Goal: Task Accomplishment & Management: Manage account settings

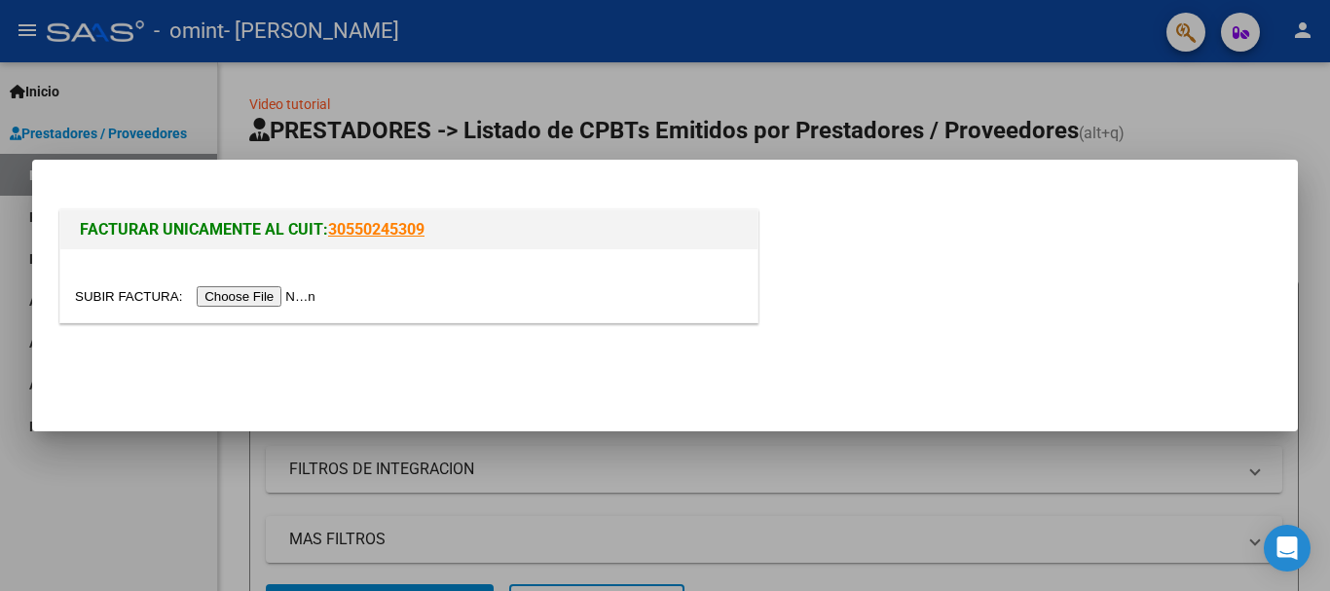
scroll to position [97, 0]
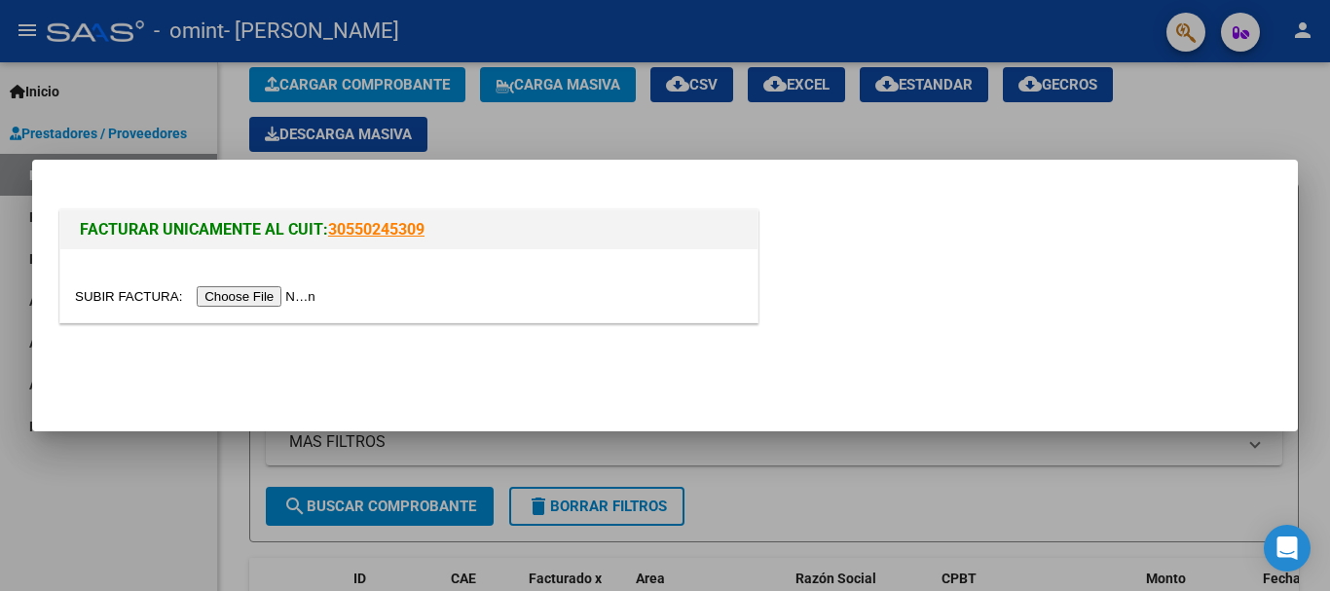
click at [182, 44] on div at bounding box center [665, 295] width 1330 height 591
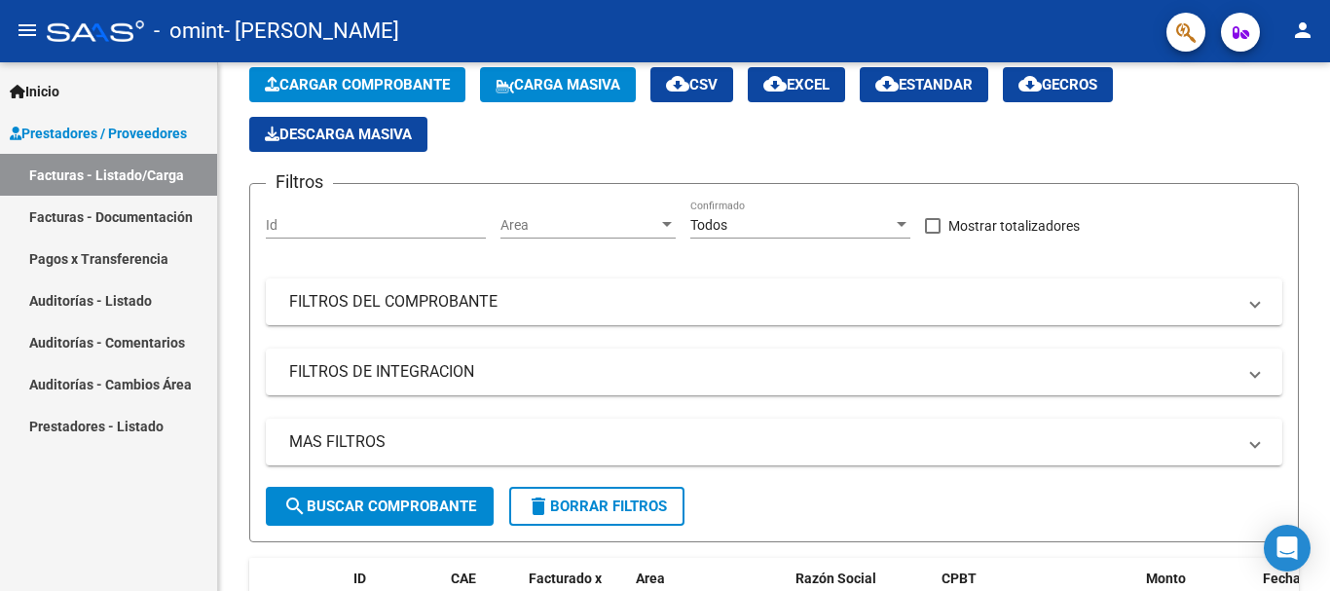
click at [69, 92] on link "Inicio" at bounding box center [108, 91] width 217 height 42
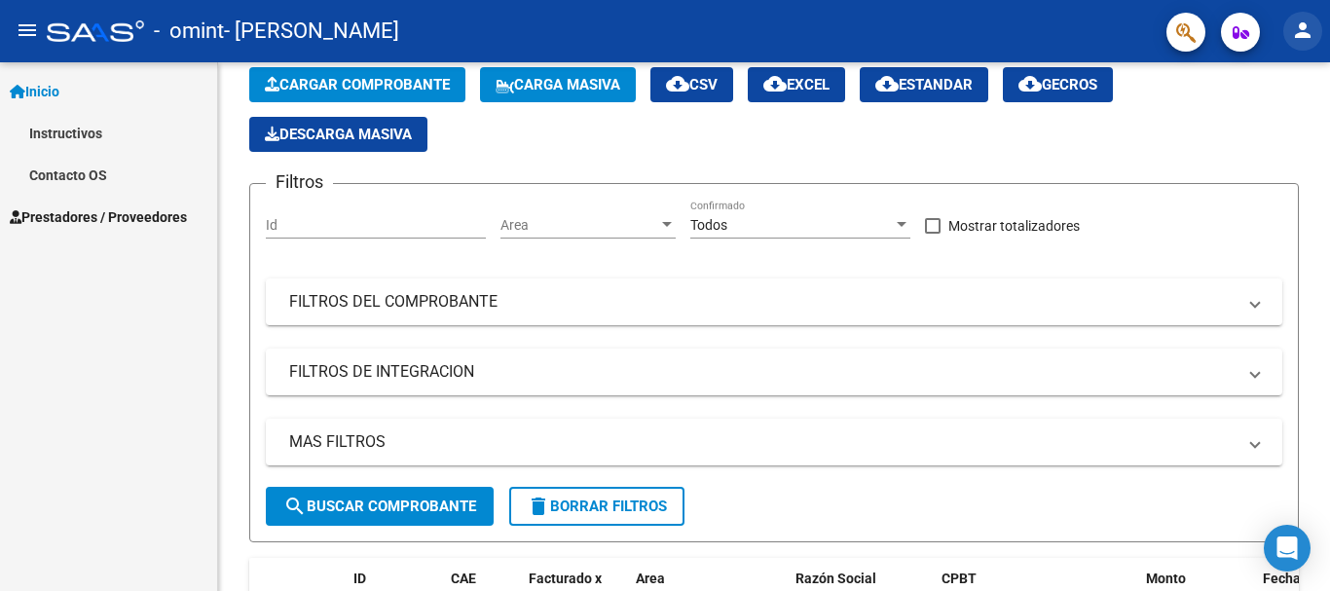
click at [1301, 29] on mat-icon "person" at bounding box center [1302, 29] width 23 height 23
click at [1267, 75] on button "person Mi Perfil" at bounding box center [1262, 81] width 119 height 47
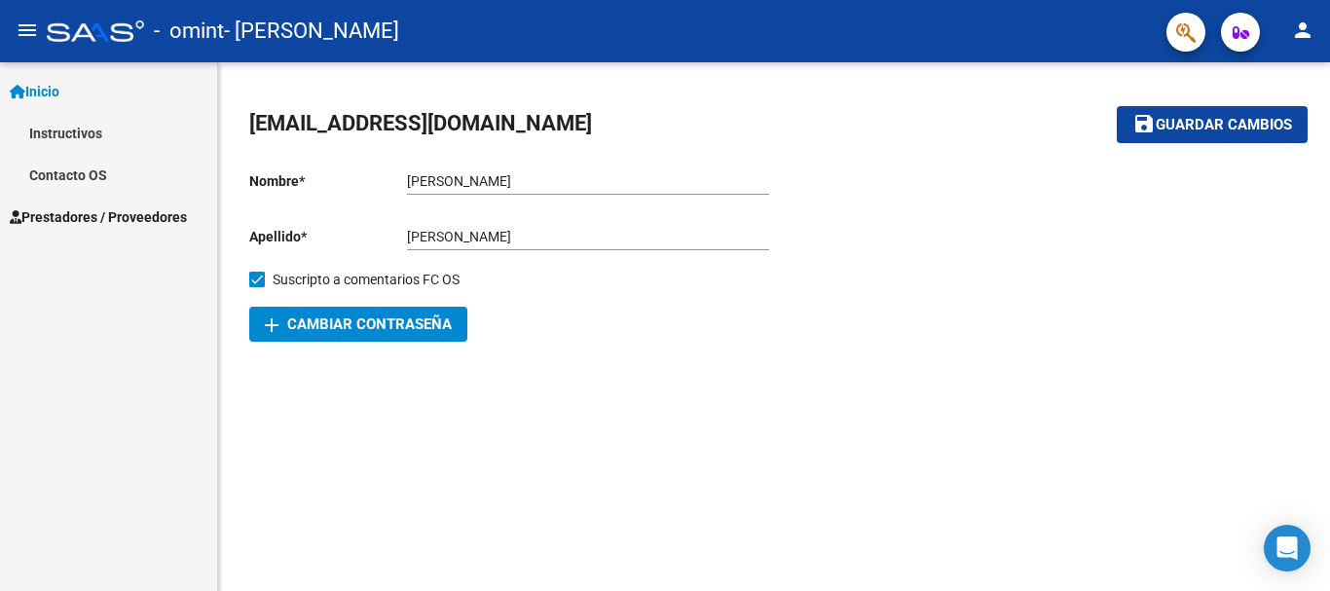
click at [410, 325] on span "add Cambiar Contraseña" at bounding box center [358, 324] width 187 height 18
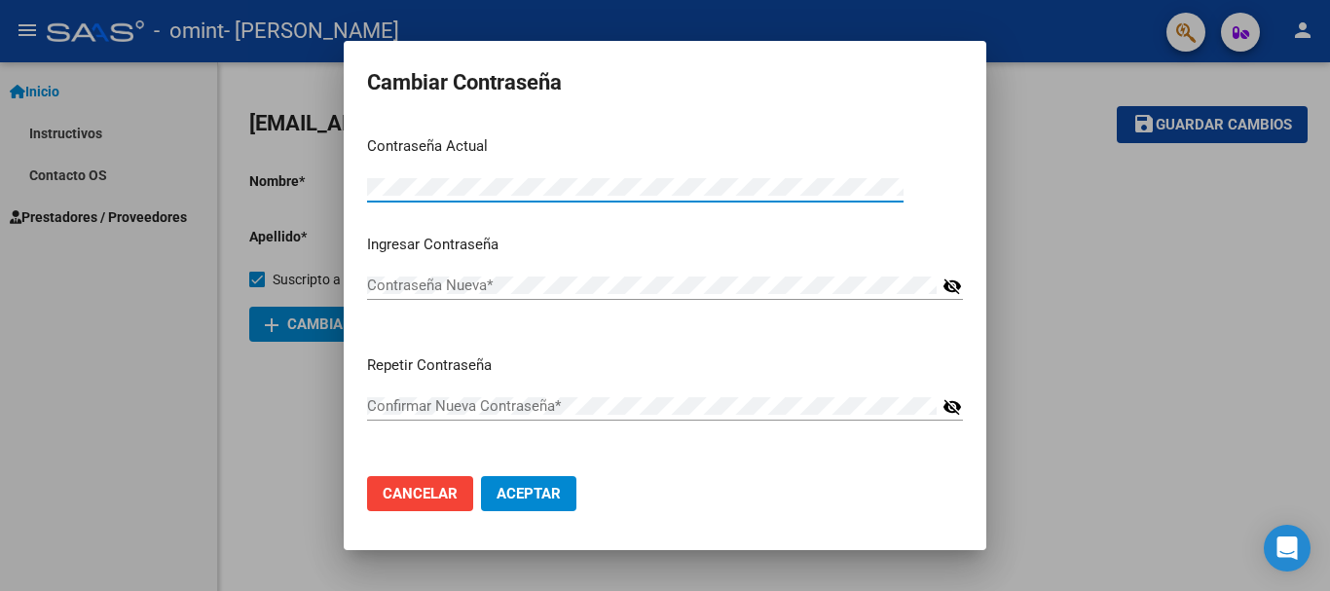
click at [195, 31] on div at bounding box center [665, 295] width 1330 height 591
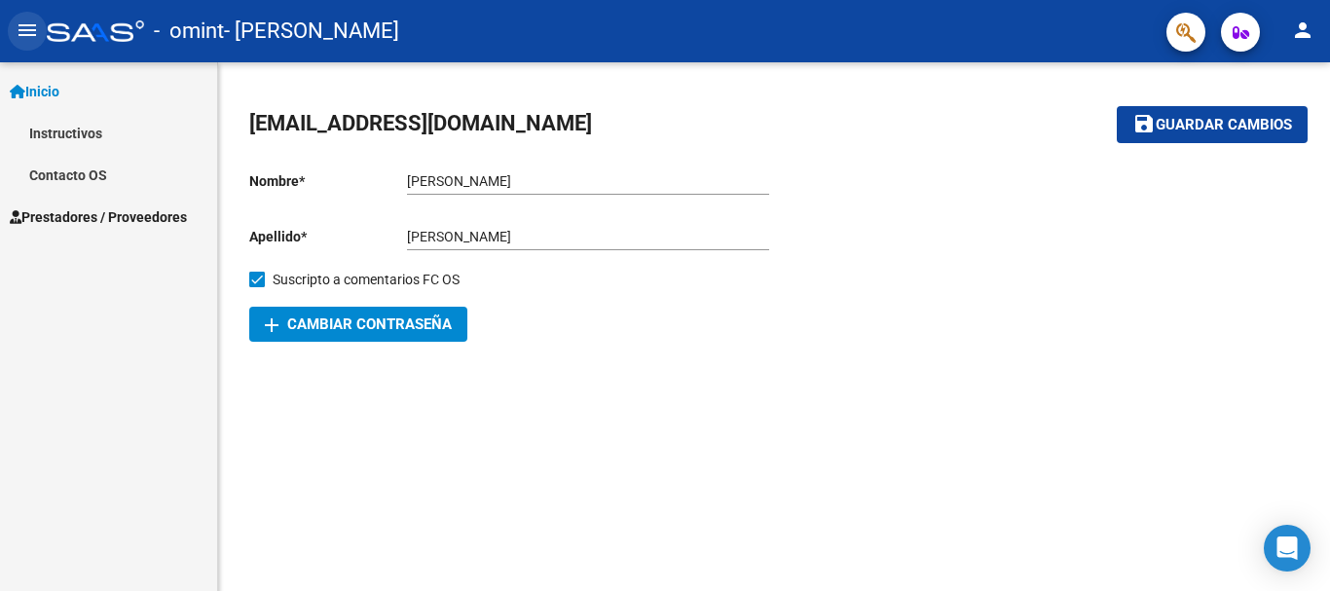
click at [32, 28] on mat-icon "menu" at bounding box center [27, 29] width 23 height 23
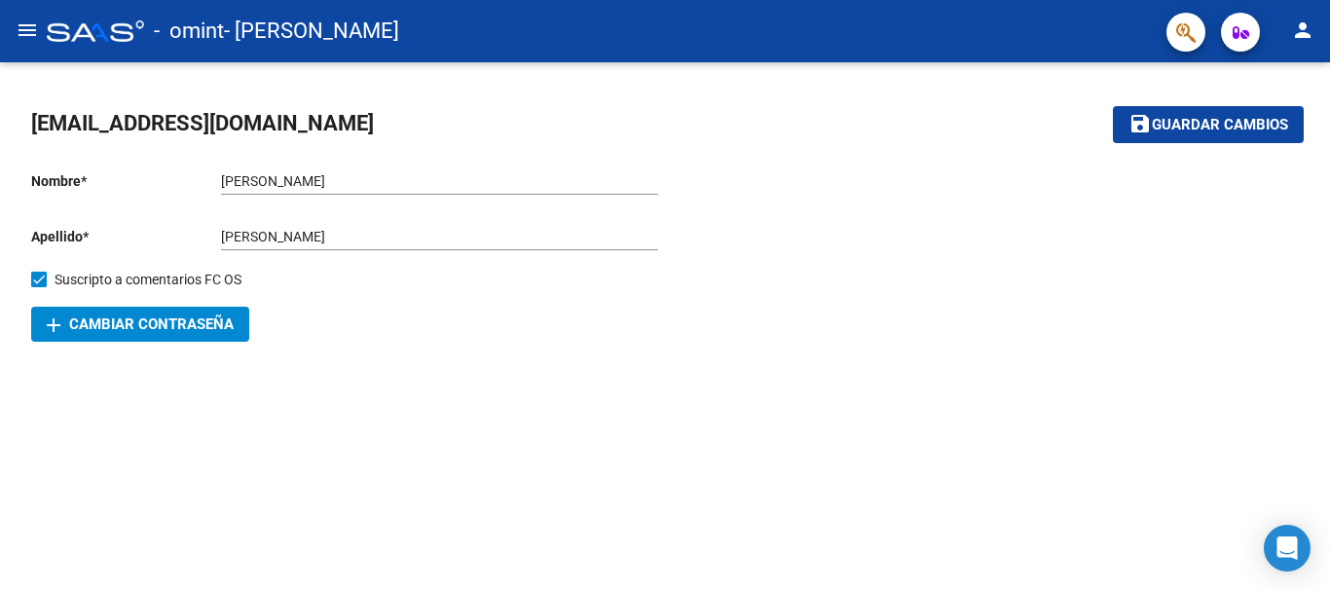
drag, startPoint x: 1195, startPoint y: 239, endPoint x: 1201, endPoint y: 228, distance: 12.2
click at [1195, 238] on div at bounding box center [982, 249] width 634 height 186
click at [1313, 52] on mat-toolbar "menu - omint - HERRERA VIDAL SOFIA person" at bounding box center [665, 31] width 1330 height 62
click at [1313, 27] on mat-icon "person" at bounding box center [1302, 29] width 23 height 23
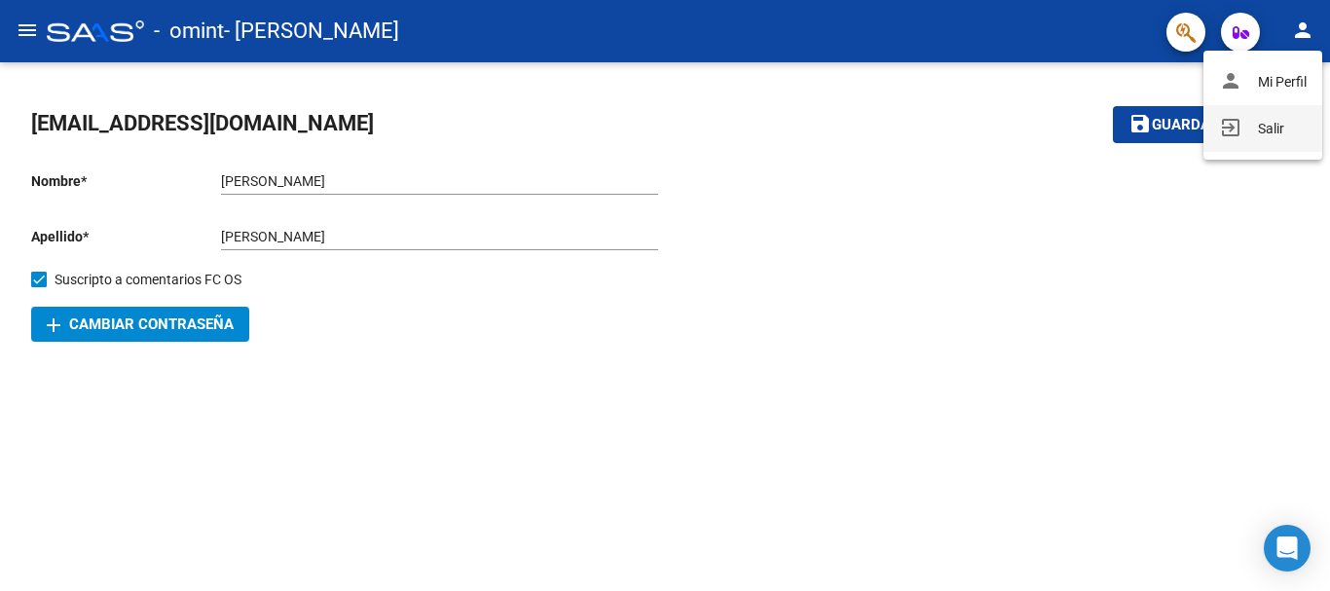
click at [1276, 133] on button "exit_to_app Salir" at bounding box center [1262, 128] width 119 height 47
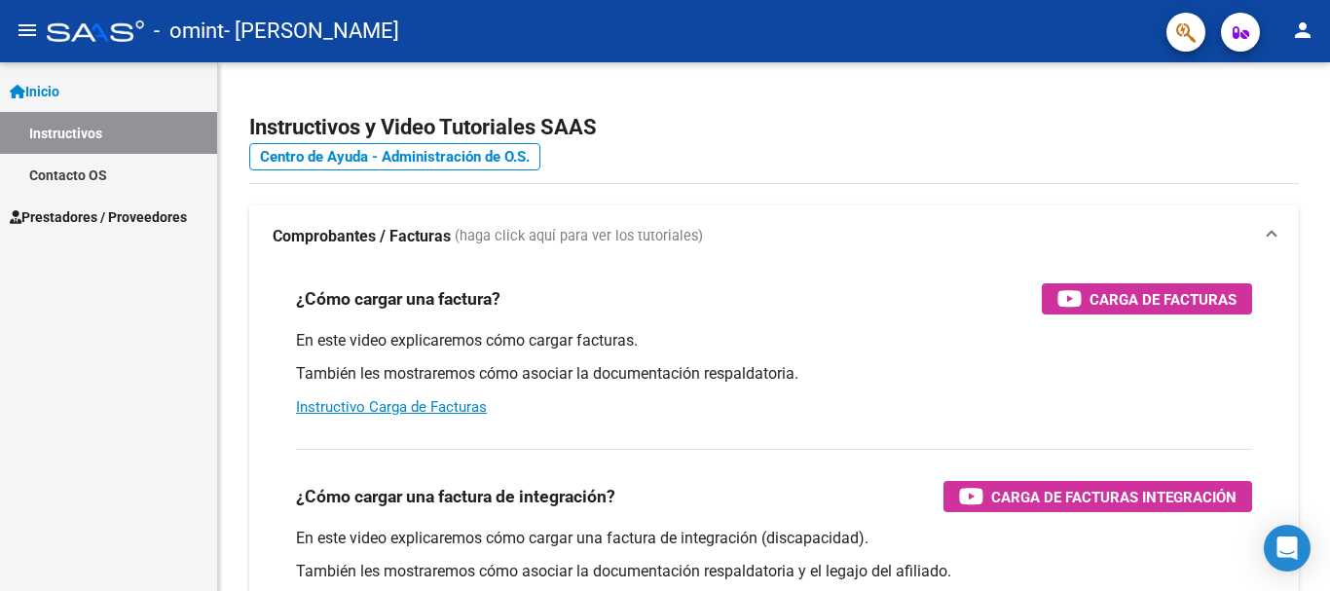
click at [1303, 20] on mat-icon "person" at bounding box center [1302, 29] width 23 height 23
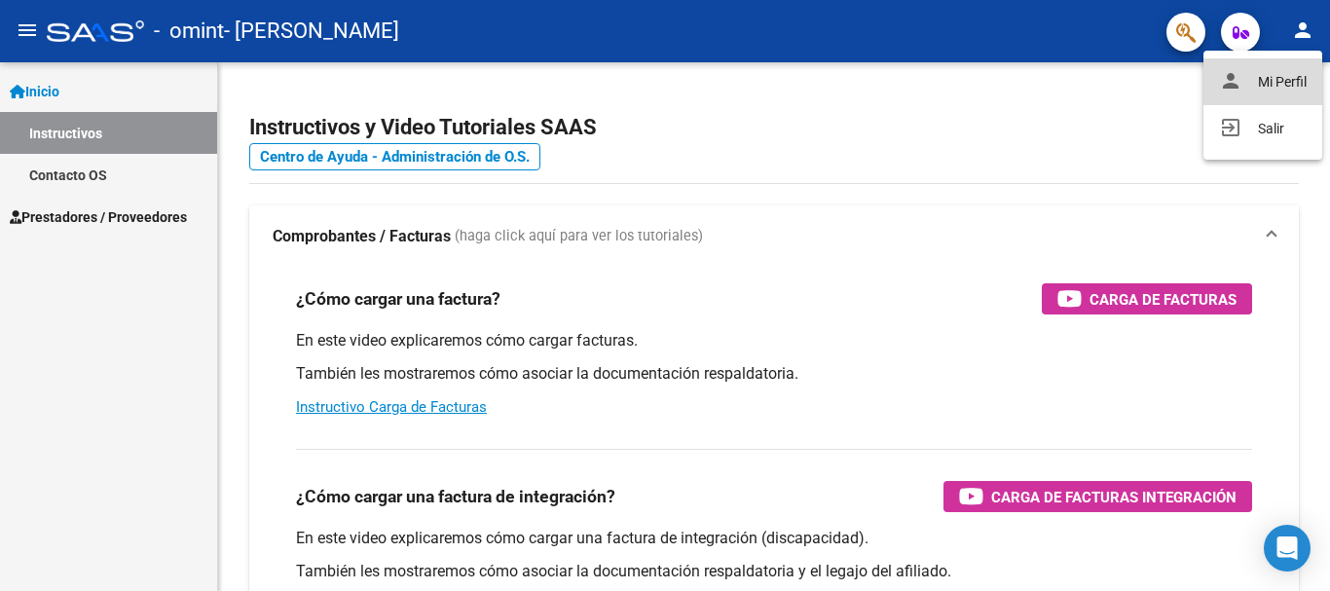
drag, startPoint x: 1276, startPoint y: 82, endPoint x: 1318, endPoint y: 91, distance: 42.8
click at [1276, 81] on button "person Mi Perfil" at bounding box center [1262, 81] width 119 height 47
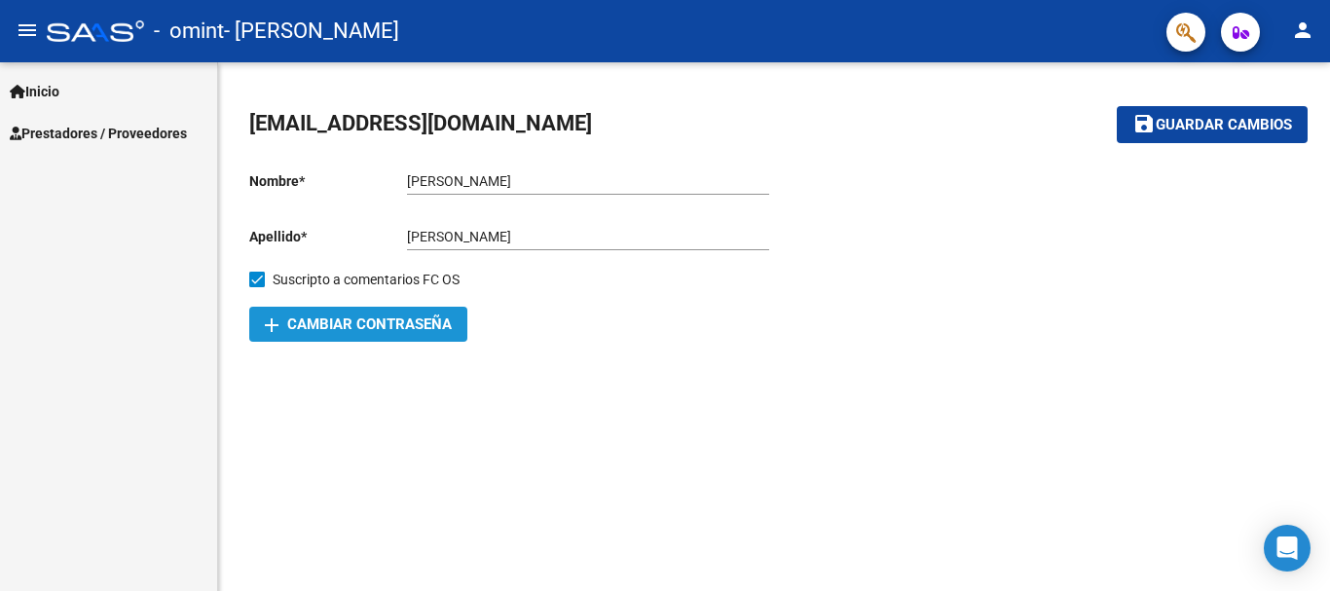
click at [367, 315] on span "add Cambiar Contraseña" at bounding box center [358, 324] width 187 height 18
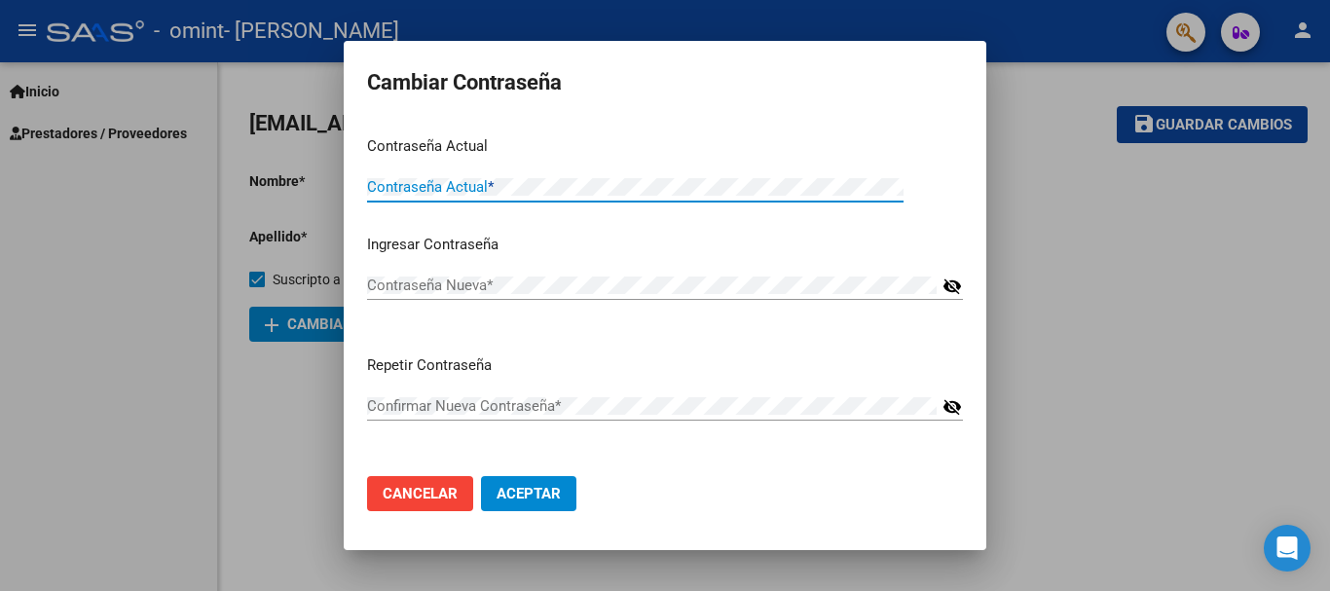
click at [503, 201] on div "Contraseña Actual *" at bounding box center [635, 186] width 536 height 29
click at [444, 267] on div "Ingresar Contraseña Contraseña Nueva * visibility_off" at bounding box center [665, 287] width 596 height 106
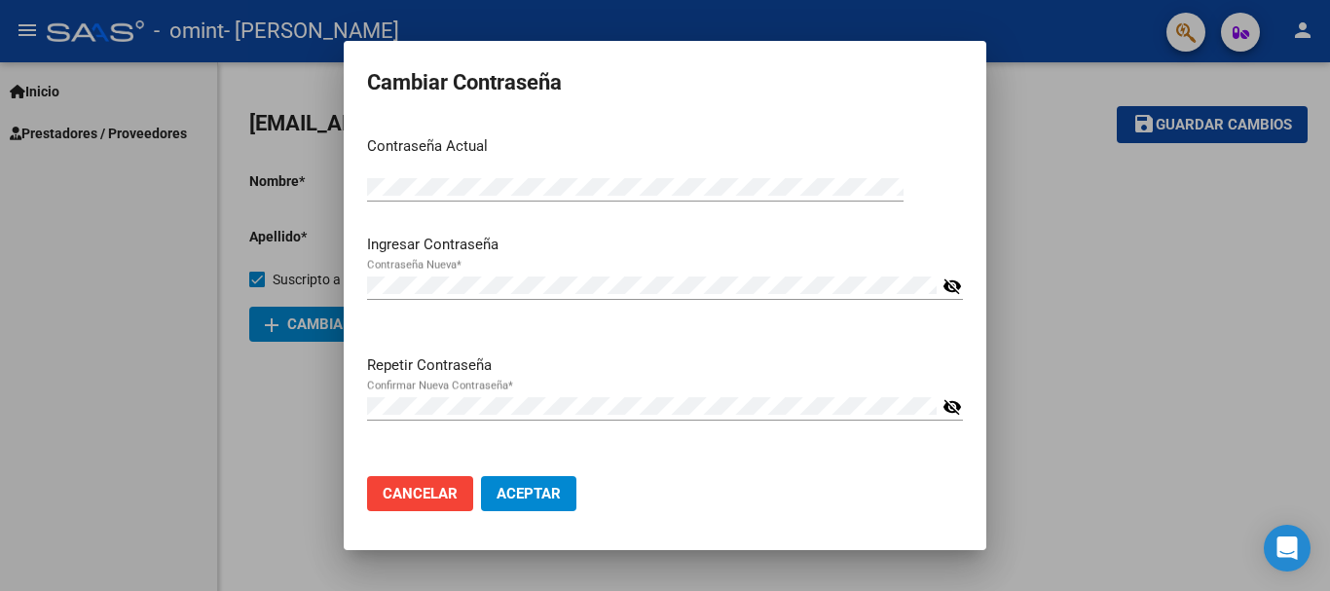
click at [959, 283] on mat-icon "visibility_off" at bounding box center [952, 286] width 19 height 23
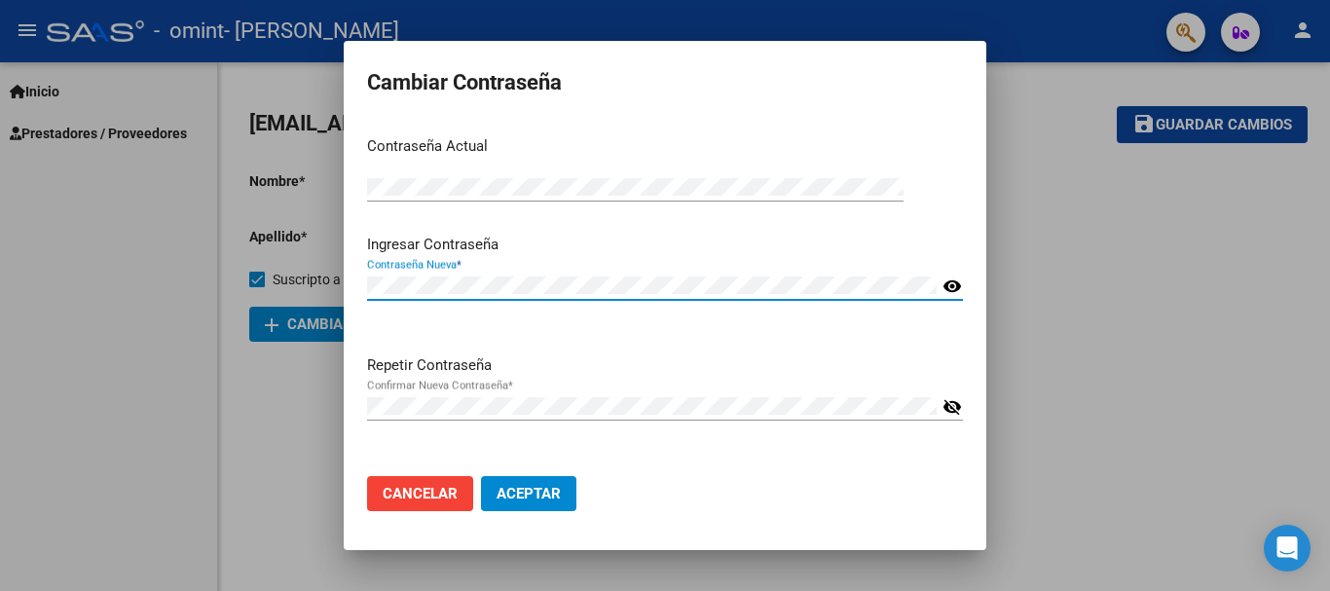
click at [962, 407] on mat-icon "visibility_off" at bounding box center [952, 406] width 19 height 23
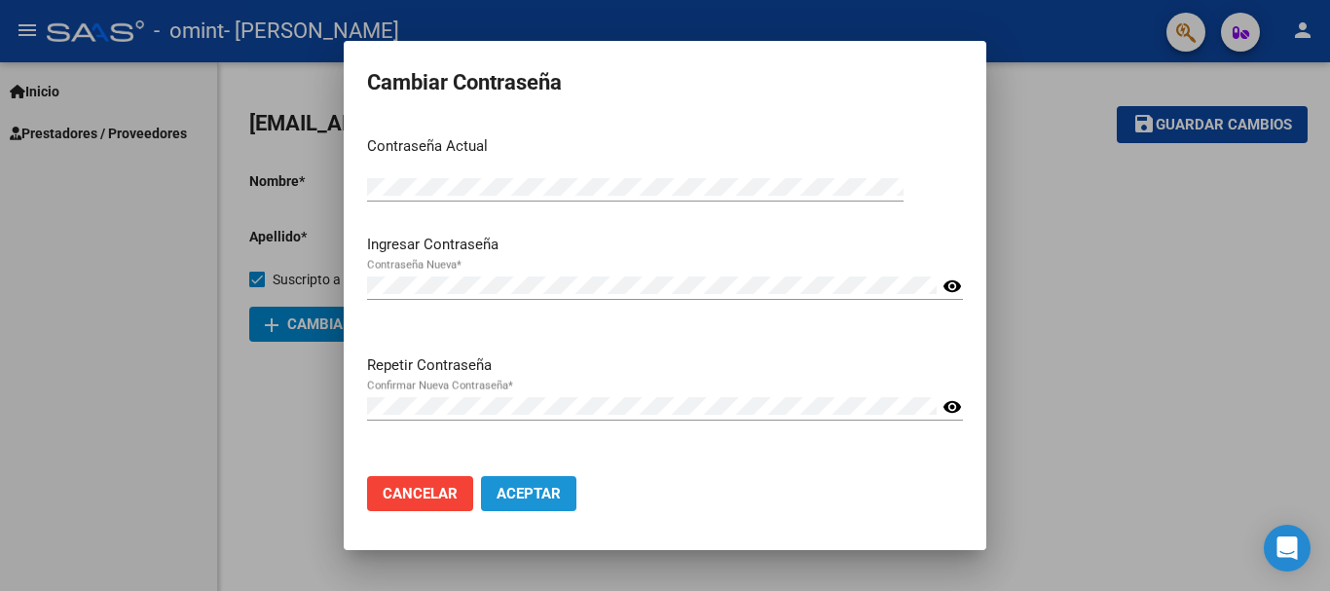
click at [533, 490] on span "Aceptar" at bounding box center [529, 494] width 64 height 18
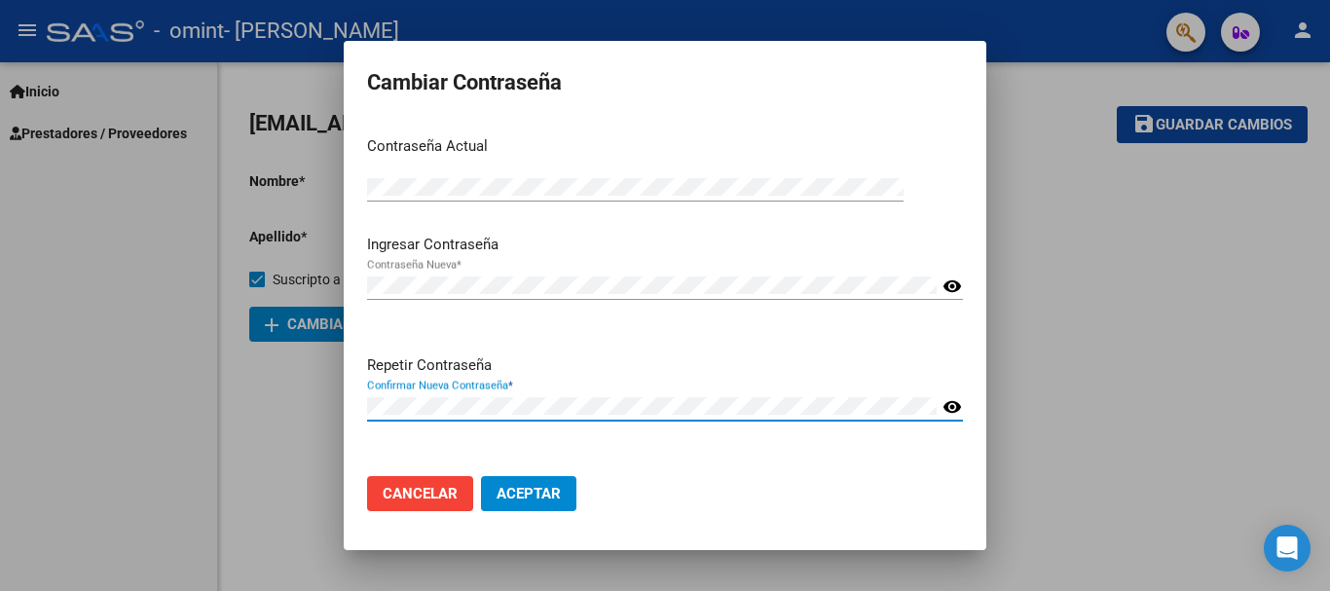
click at [539, 490] on span "Aceptar" at bounding box center [529, 494] width 64 height 18
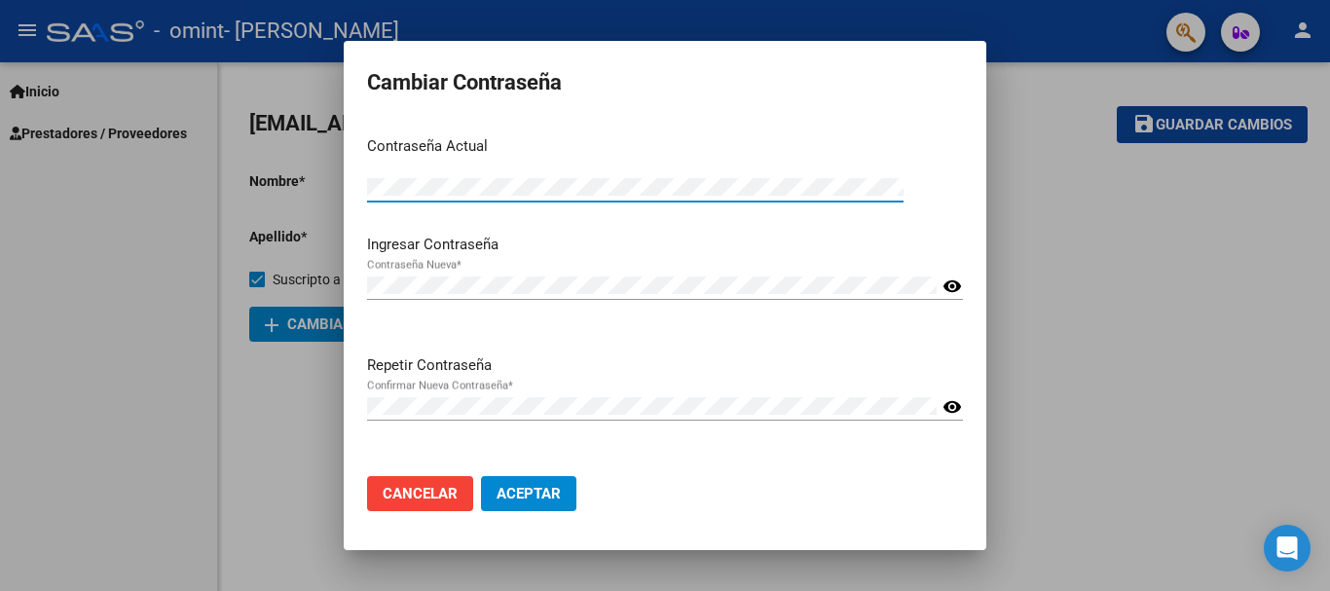
click at [38, 178] on div "Cambiar Contraseña Contraseña Actual Contraseña Actual * Ingresar Contraseña Co…" at bounding box center [665, 295] width 1330 height 591
click at [558, 496] on span "Aceptar" at bounding box center [529, 494] width 64 height 18
click at [84, 188] on div "Cambiar Contraseña Contraseña Actual Contraseña Actual * Ingresar Contraseña Co…" at bounding box center [665, 295] width 1330 height 591
click at [533, 496] on span "Aceptar" at bounding box center [529, 494] width 64 height 18
click at [63, 184] on div "Cambiar Contraseña Contraseña Actual Contraseña Actual * Ingresar Contraseña Co…" at bounding box center [665, 295] width 1330 height 591
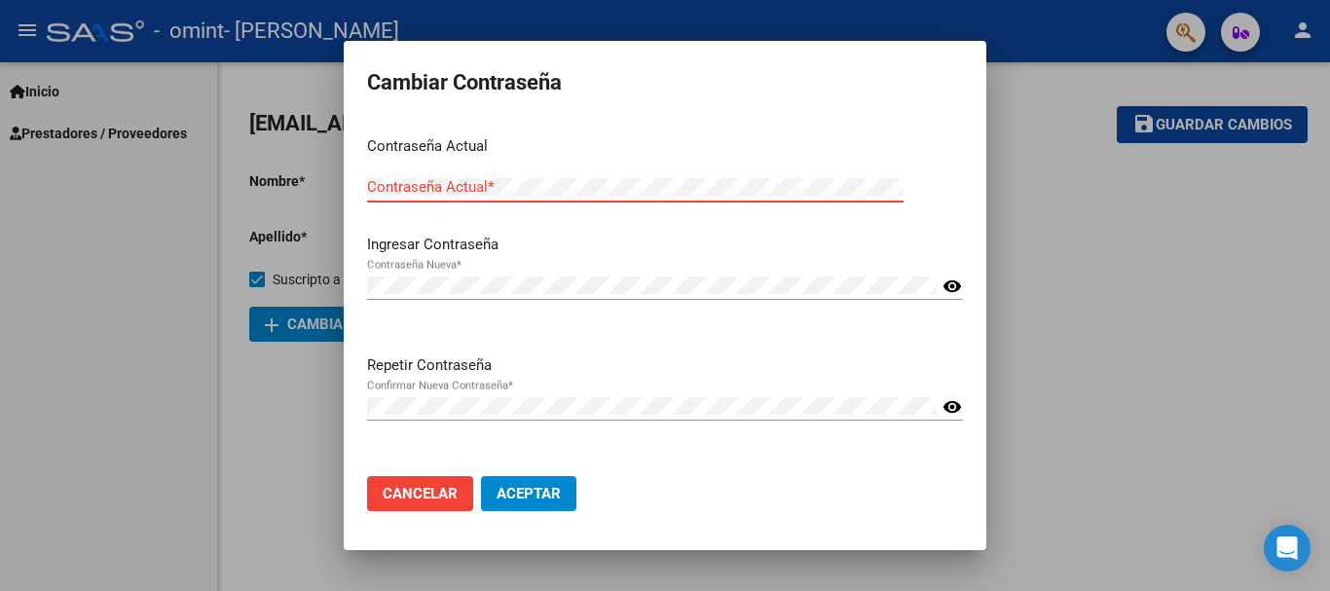
click at [211, 18] on div at bounding box center [665, 295] width 1330 height 591
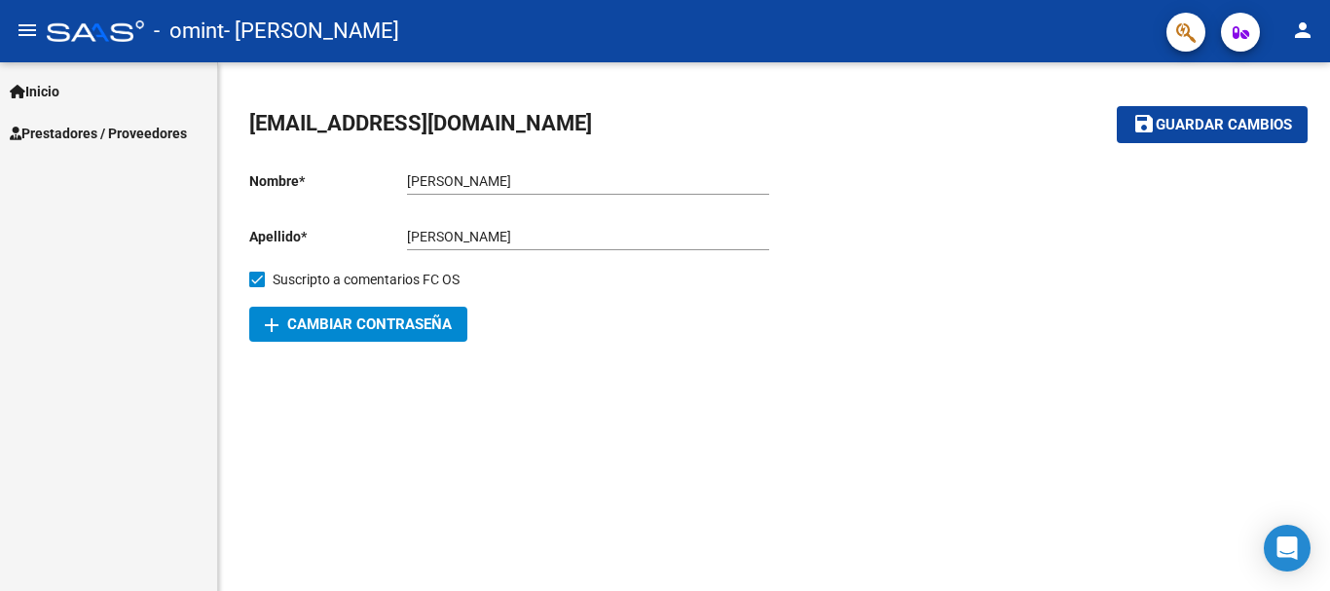
click at [51, 25] on div at bounding box center [95, 30] width 97 height 21
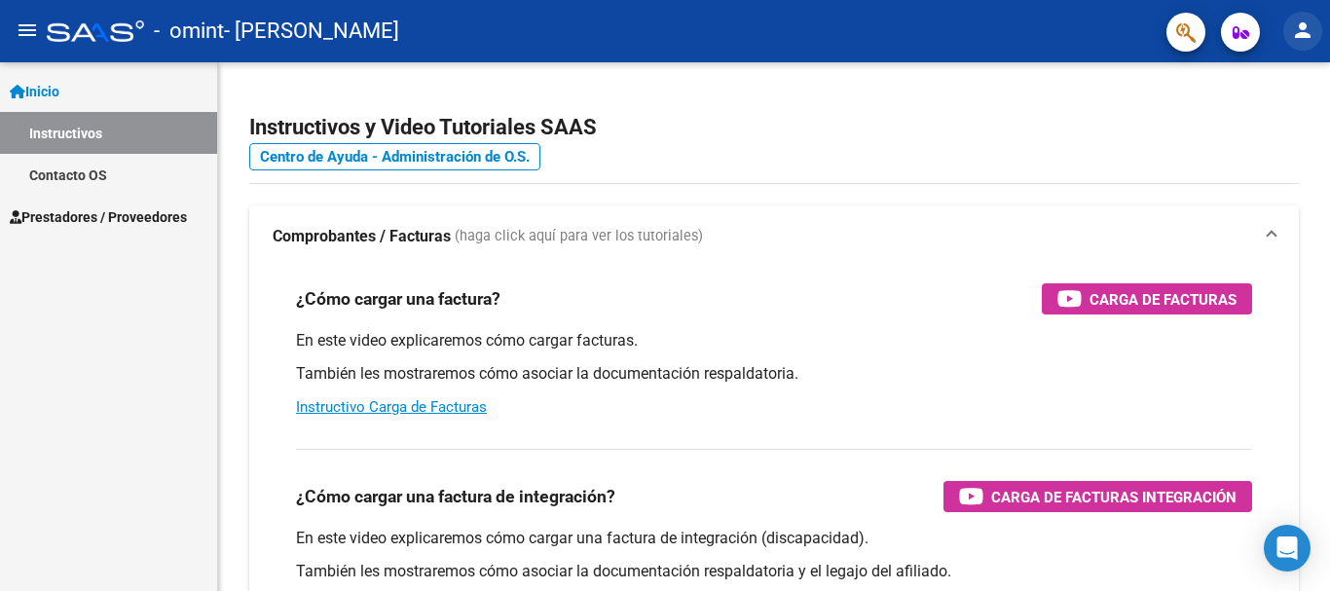
click at [1300, 33] on mat-icon "person" at bounding box center [1302, 29] width 23 height 23
click at [1286, 71] on button "person Mi Perfil" at bounding box center [1262, 81] width 119 height 47
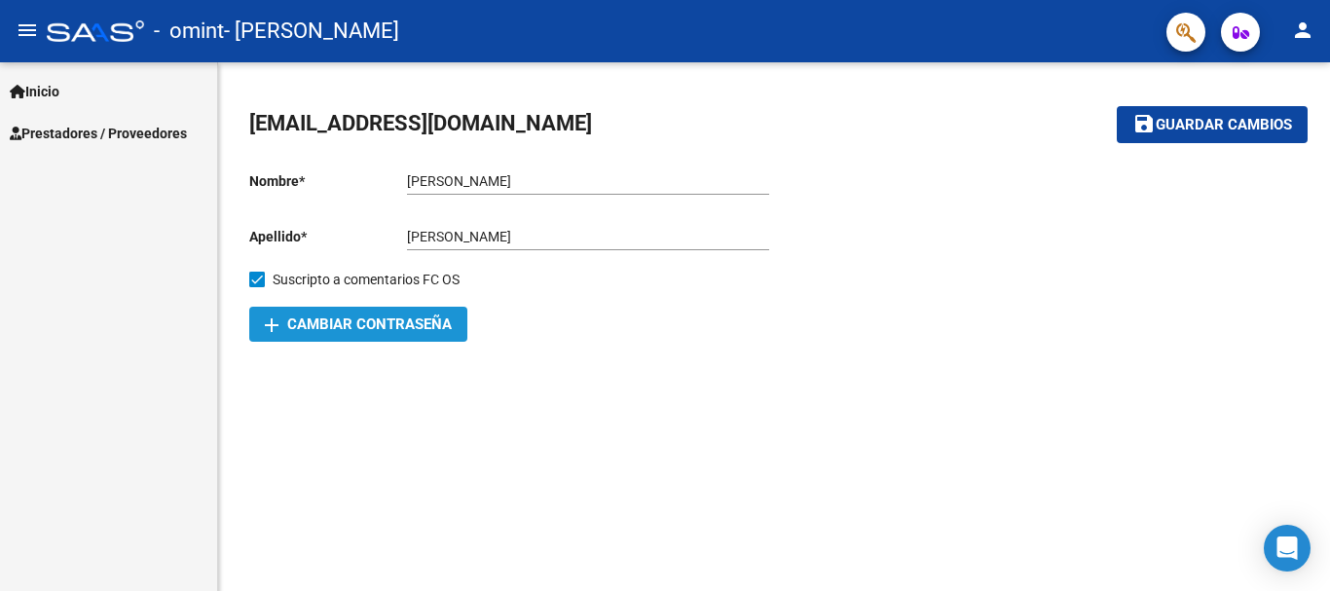
click at [451, 325] on span "add Cambiar Contraseña" at bounding box center [358, 324] width 187 height 18
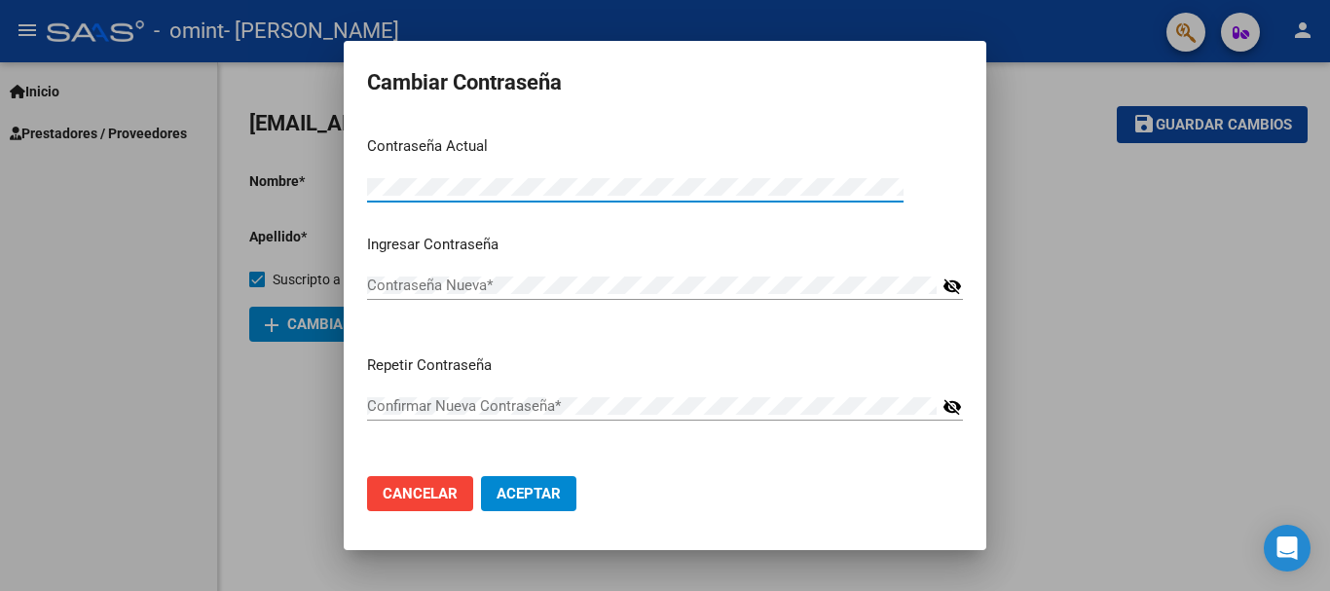
click at [541, 197] on div "Contraseña Actual *" at bounding box center [635, 186] width 536 height 29
click at [526, 259] on div "Ingresar Contraseña Contraseña Nueva * visibility_off" at bounding box center [665, 287] width 596 height 106
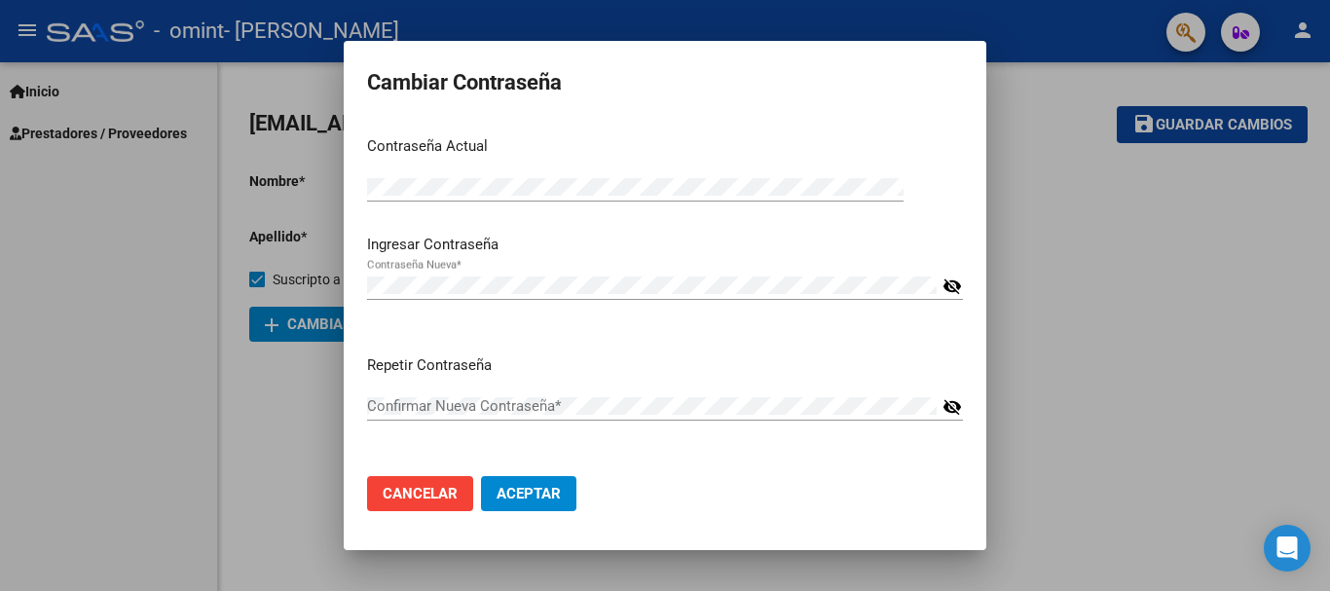
click at [41, 216] on div "Cambiar Contraseña Contraseña Actual Contraseña Actual * Ingresar Contraseña Co…" at bounding box center [665, 295] width 1330 height 591
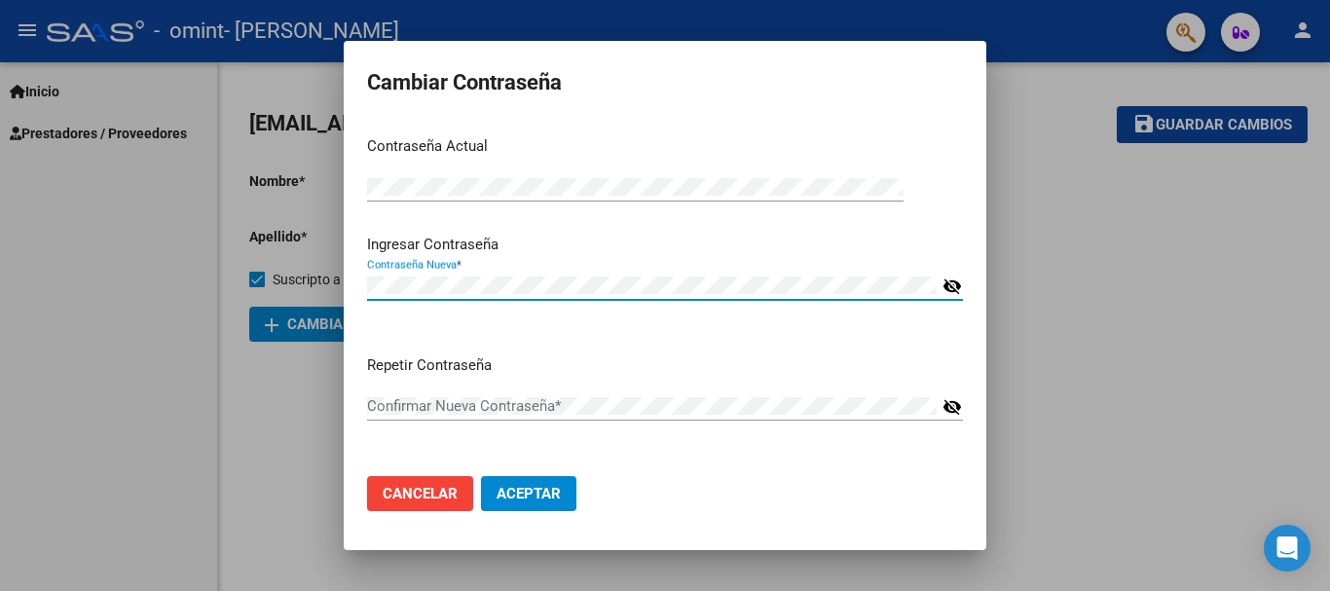
click at [0, 187] on div "Cambiar Contraseña Contraseña Actual Contraseña Actual * Ingresar Contraseña Co…" at bounding box center [665, 295] width 1330 height 591
click at [20, 266] on div "Cambiar Contraseña Contraseña Actual Contraseña Actual * Ingresar Contraseña Co…" at bounding box center [665, 295] width 1330 height 591
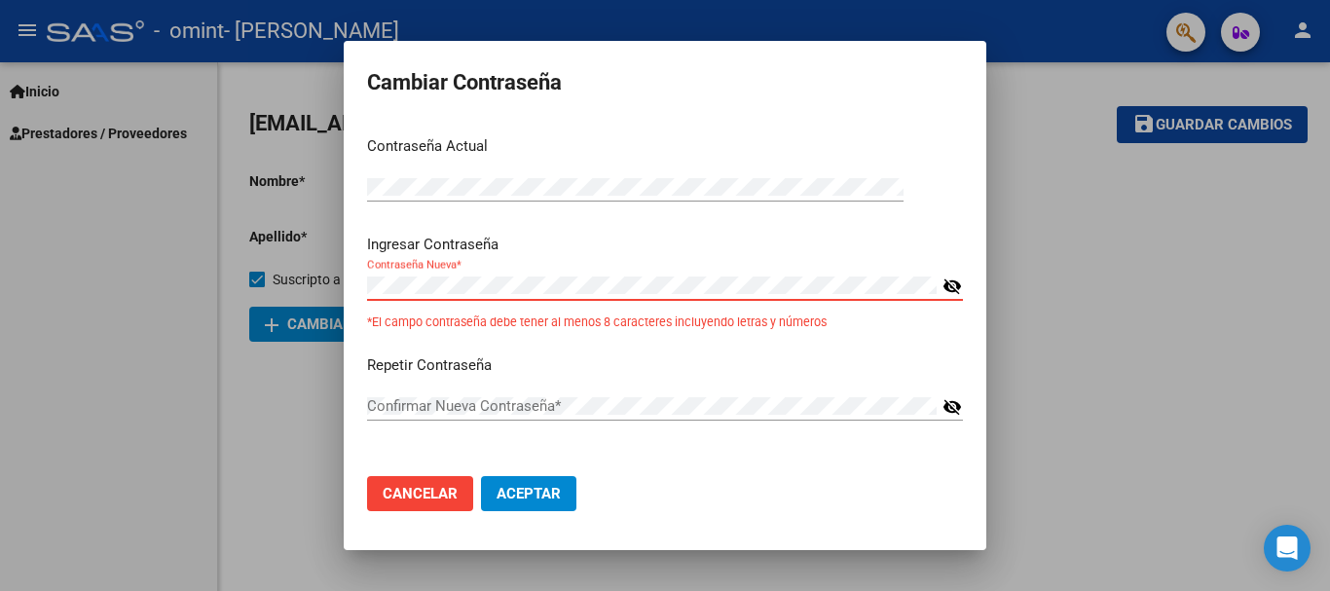
click at [45, 177] on div "Cambiar Contraseña Contraseña Actual Contraseña Actual * Ingresar Contraseña Co…" at bounding box center [665, 295] width 1330 height 591
click at [52, 257] on div "Cambiar Contraseña Contraseña Actual Contraseña Actual * Ingresar Contraseña Co…" at bounding box center [665, 295] width 1330 height 591
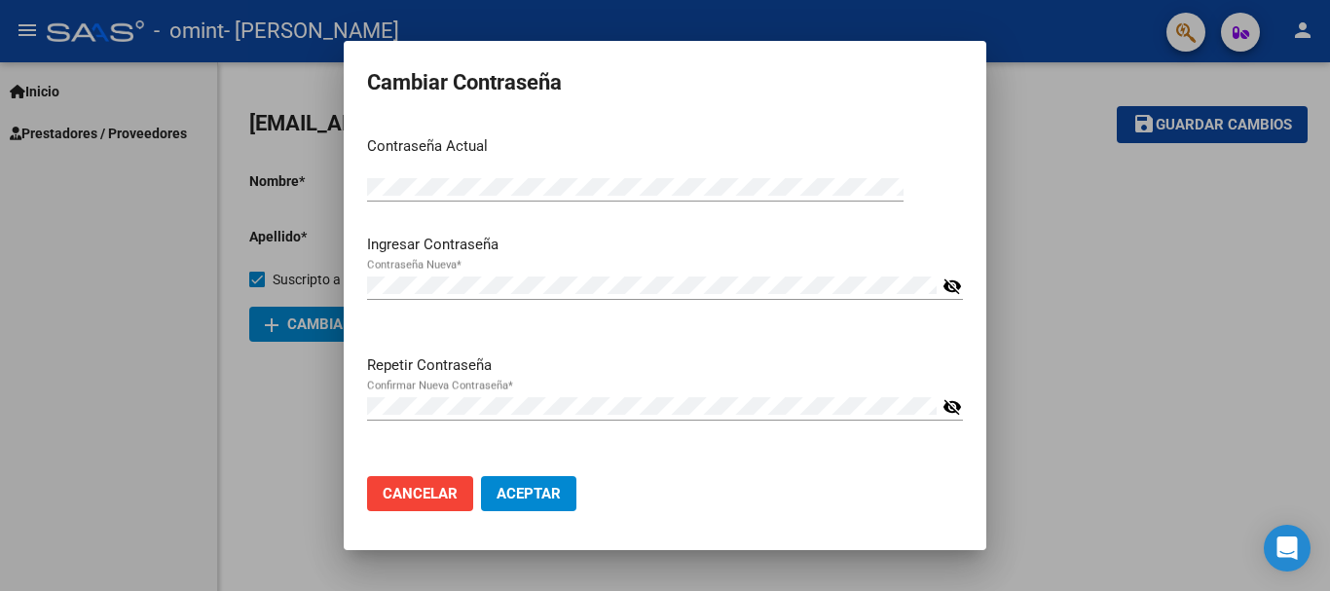
click at [957, 401] on mat-icon "visibility_off" at bounding box center [952, 406] width 19 height 23
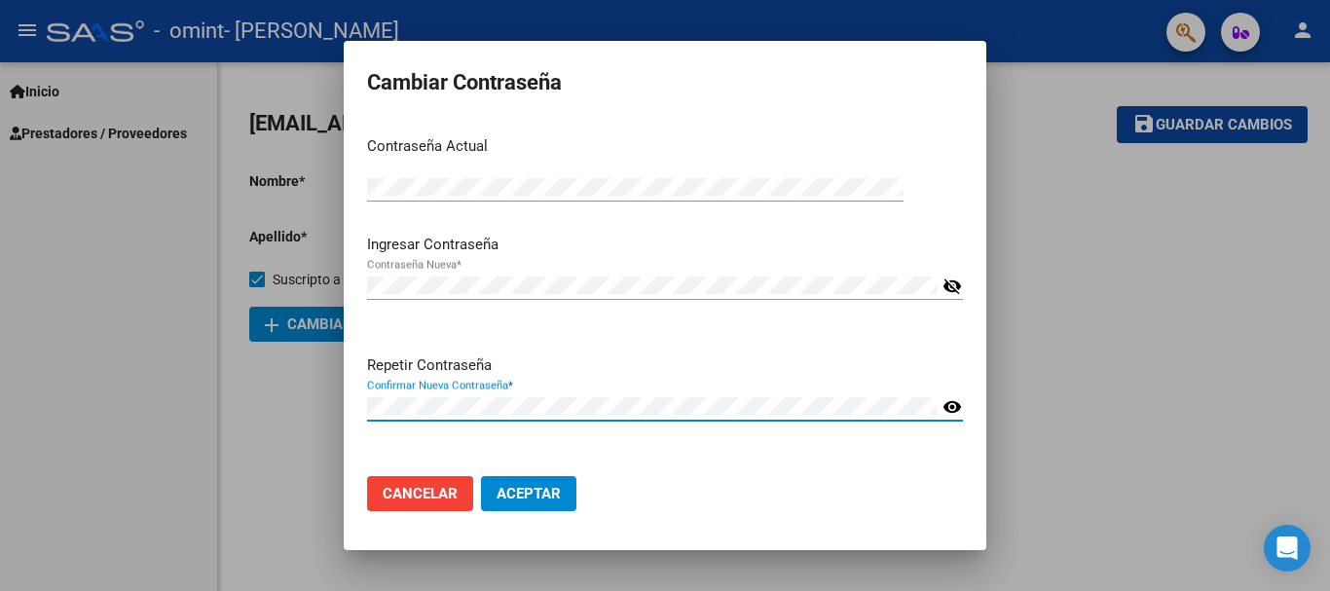
click at [949, 284] on mat-icon "visibility_off" at bounding box center [952, 286] width 19 height 23
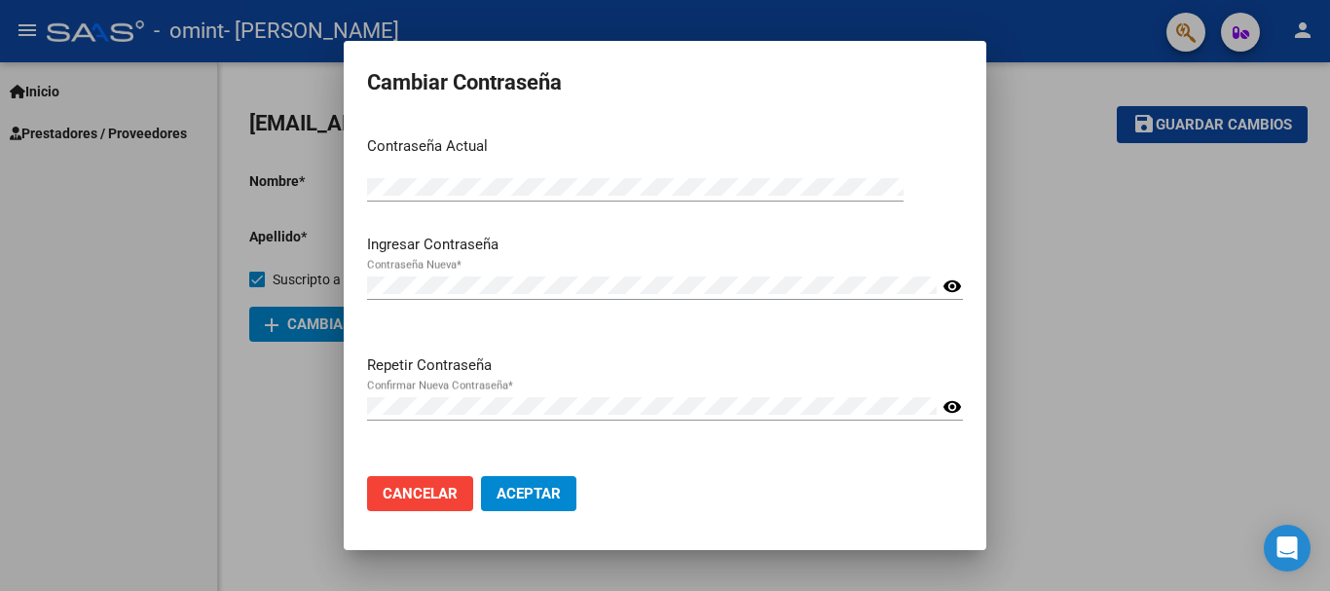
click at [470, 394] on div "Confirmar Nueva Contraseña *" at bounding box center [652, 405] width 570 height 29
click at [533, 500] on span "Aceptar" at bounding box center [529, 494] width 64 height 18
click at [528, 491] on span "Aceptar" at bounding box center [529, 494] width 64 height 18
click at [0, 167] on div "Cambiar Contraseña Contraseña Actual Contraseña Actual * Ingresar Contraseña Co…" at bounding box center [665, 295] width 1330 height 591
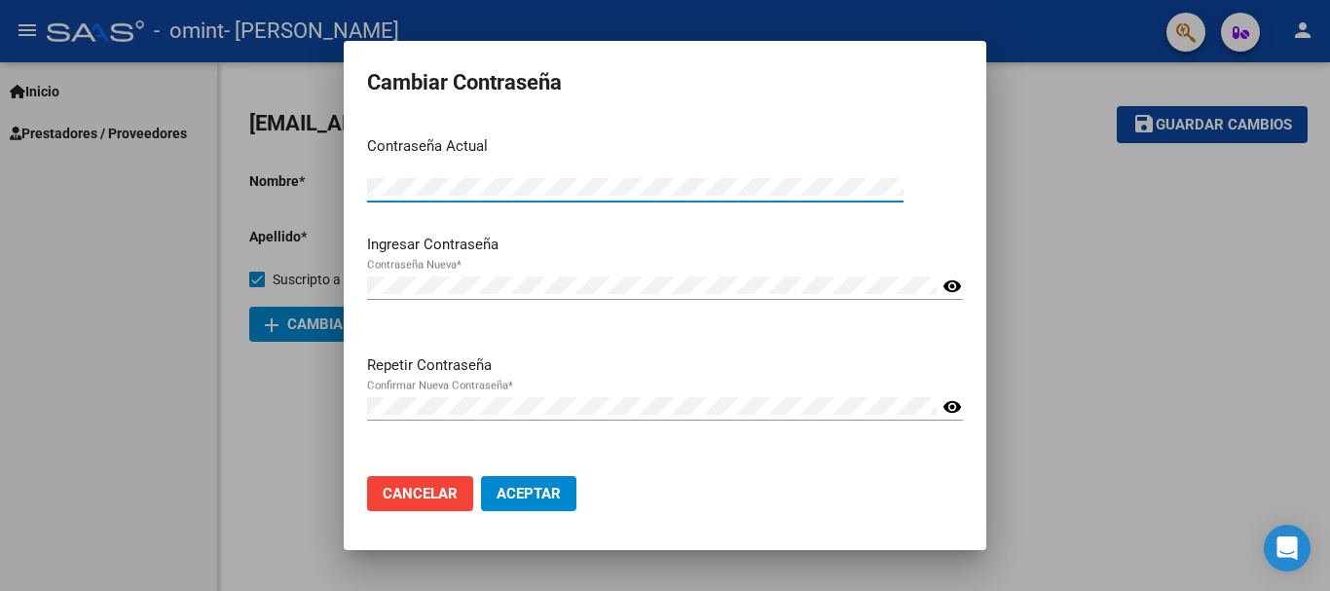
click at [531, 487] on span "Aceptar" at bounding box center [529, 494] width 64 height 18
drag, startPoint x: 1032, startPoint y: 283, endPoint x: 1026, endPoint y: 271, distance: 13.9
click at [1033, 283] on div at bounding box center [665, 295] width 1330 height 591
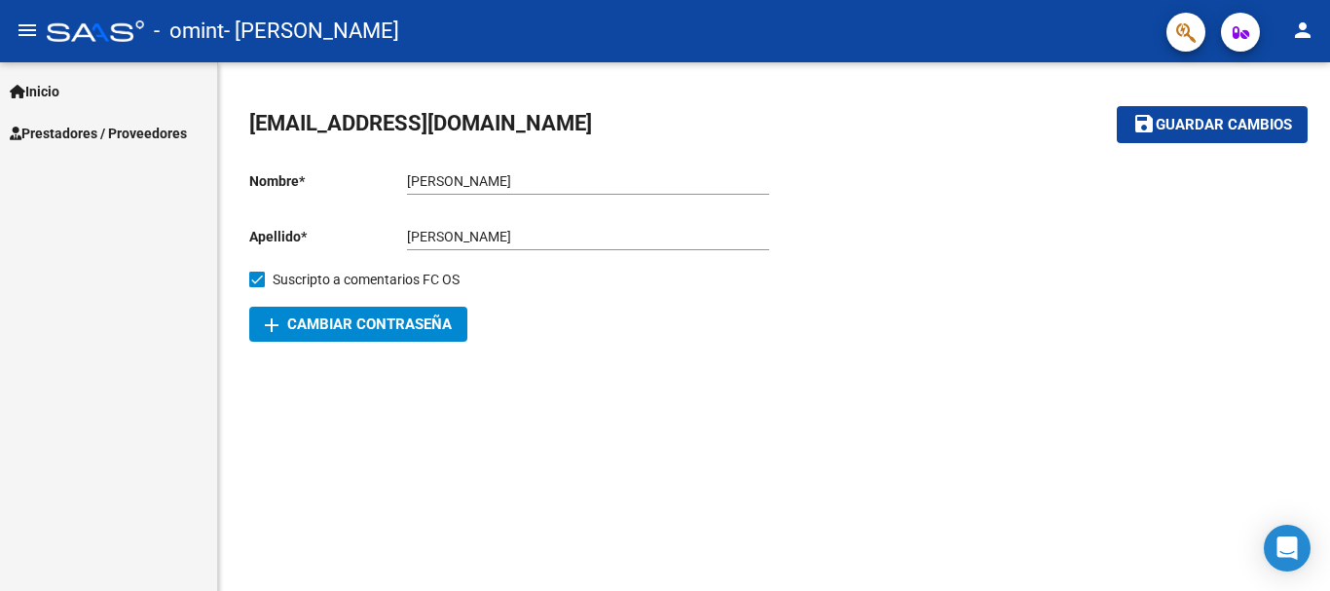
click at [1314, 21] on button "person" at bounding box center [1302, 31] width 39 height 39
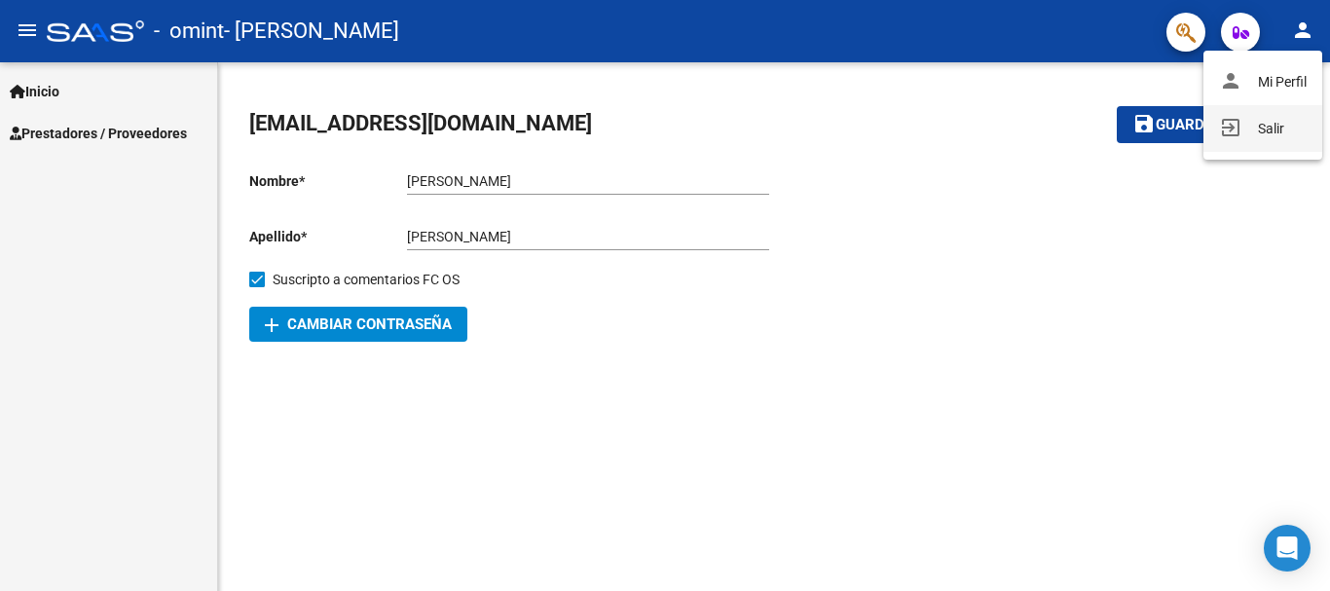
click at [1229, 137] on mat-icon "exit_to_app" at bounding box center [1230, 127] width 23 height 23
